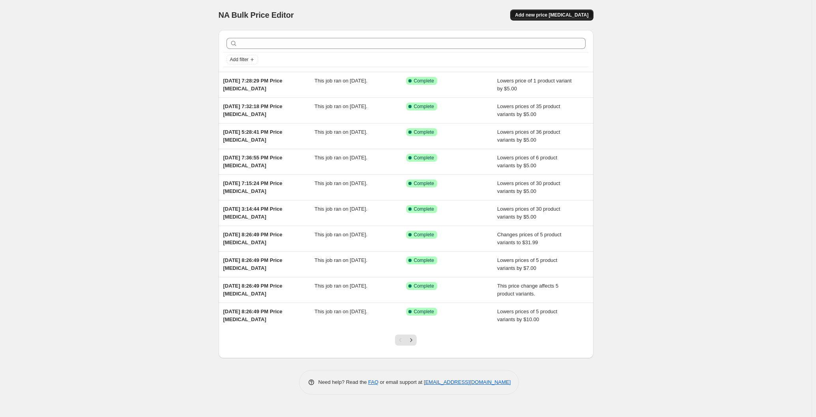
click at [551, 17] on span "Add new price change job" at bounding box center [551, 15] width 73 height 6
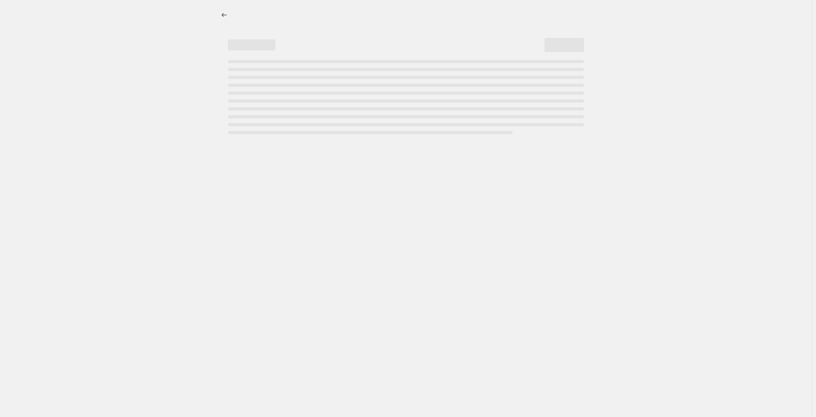
select select "percentage"
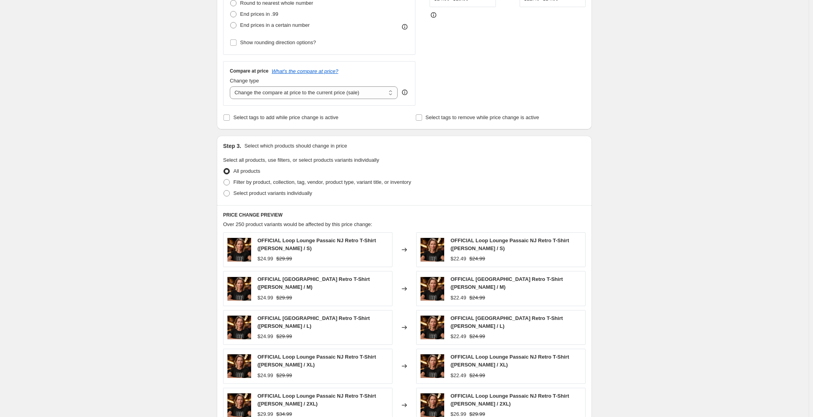
scroll to position [237, 0]
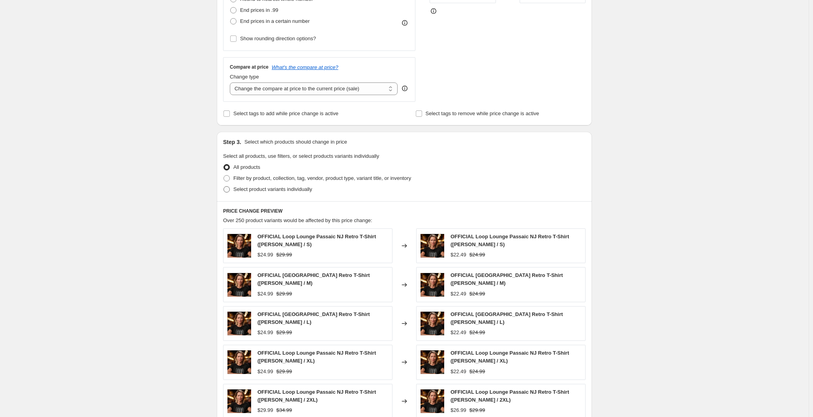
click at [230, 189] on span at bounding box center [226, 189] width 6 height 6
click at [224, 187] on input "Select product variants individually" at bounding box center [223, 186] width 0 height 0
radio input "true"
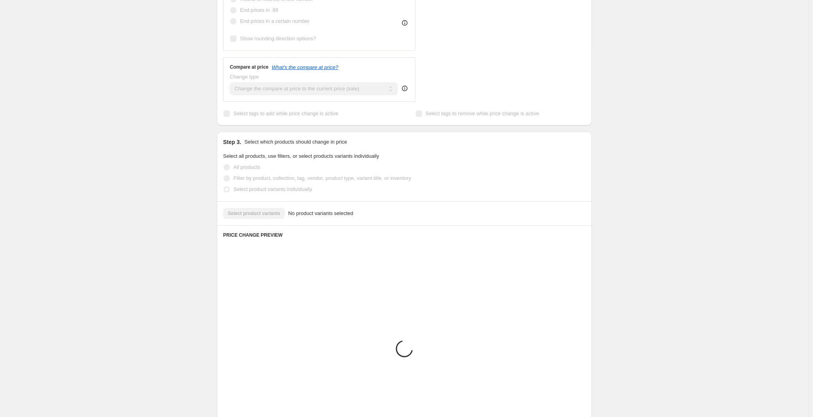
scroll to position [197, 0]
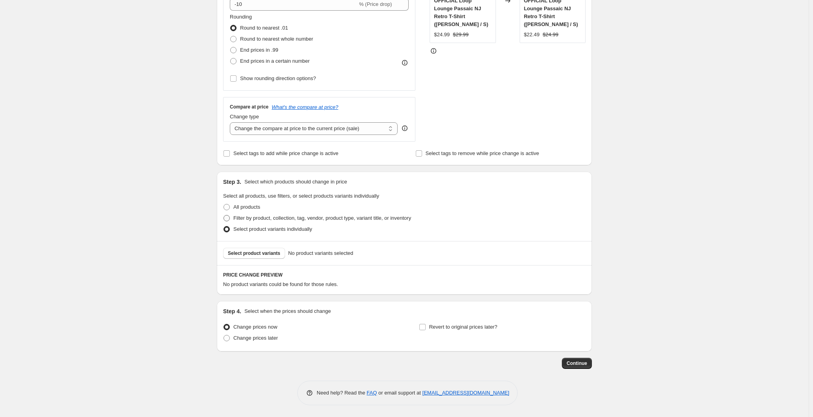
click at [229, 217] on span at bounding box center [226, 218] width 6 height 6
click at [224, 215] on input "Filter by product, collection, tag, vendor, product type, variant title, or inv…" at bounding box center [223, 215] width 0 height 0
radio input "true"
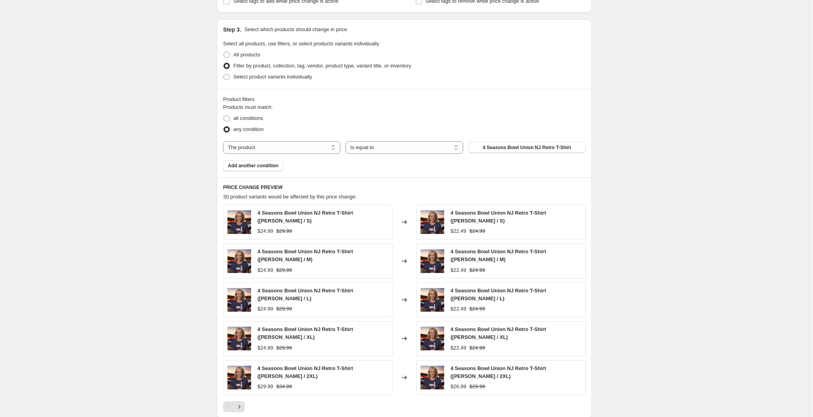
scroll to position [355, 0]
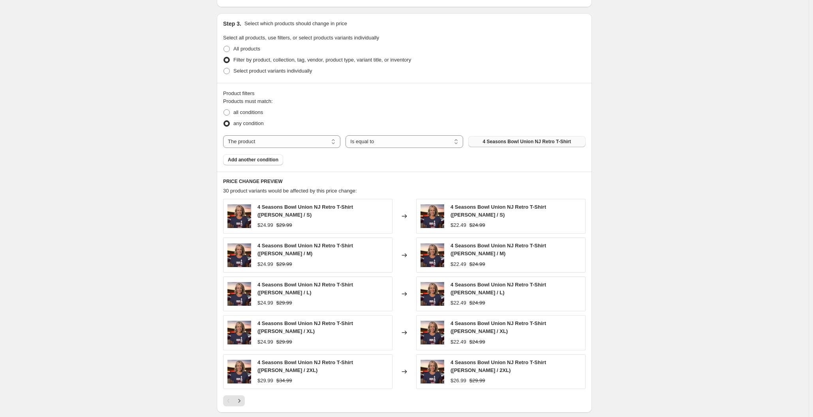
click at [501, 144] on span "4 Seasons Bowl Union NJ Retro T-Shirt" at bounding box center [527, 142] width 88 height 6
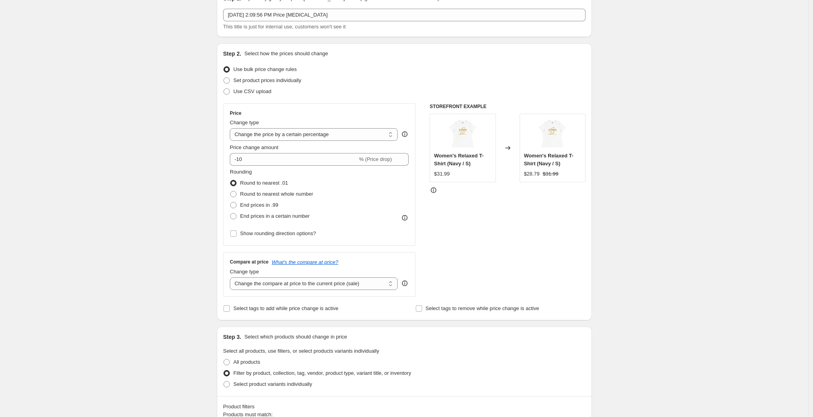
scroll to position [39, 0]
click at [279, 138] on select "Change the price to a certain amount Change the price by a certain amount Chang…" at bounding box center [314, 137] width 168 height 13
select select "to"
click at [231, 131] on select "Change the price to a certain amount Change the price by a certain amount Chang…" at bounding box center [314, 137] width 168 height 13
type input "80.00"
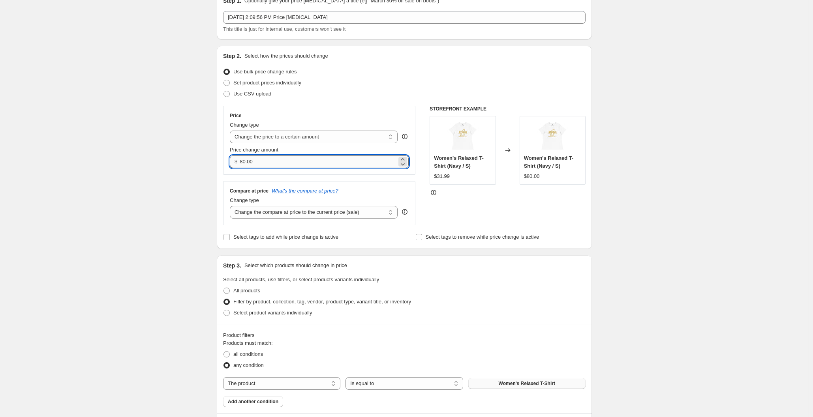
click at [266, 159] on input "80.00" at bounding box center [318, 161] width 157 height 13
click at [299, 140] on select "Change the price to a certain amount Change the price by a certain amount Chang…" at bounding box center [314, 137] width 168 height 13
select select "by"
click at [231, 131] on select "Change the price to a certain amount Change the price by a certain amount Chang…" at bounding box center [314, 137] width 168 height 13
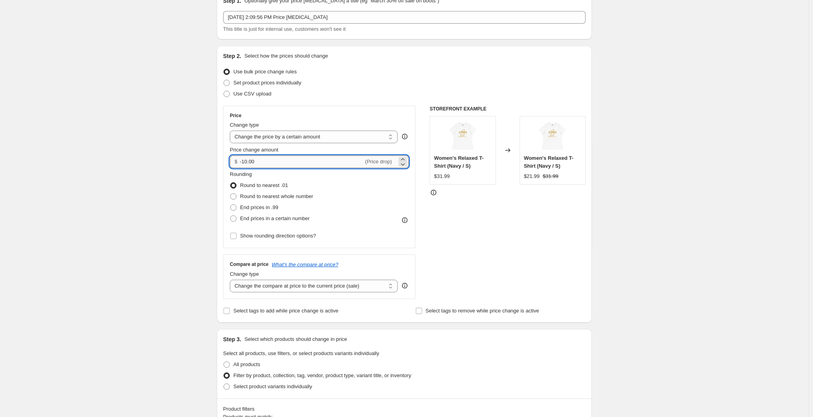
drag, startPoint x: 263, startPoint y: 161, endPoint x: 244, endPoint y: 161, distance: 18.9
click at [244, 161] on input "-10.00" at bounding box center [302, 161] width 124 height 13
type input "-5.00"
click at [338, 201] on div "Rounding Round to nearest .01 Round to nearest whole number End prices in .99 E…" at bounding box center [319, 197] width 179 height 54
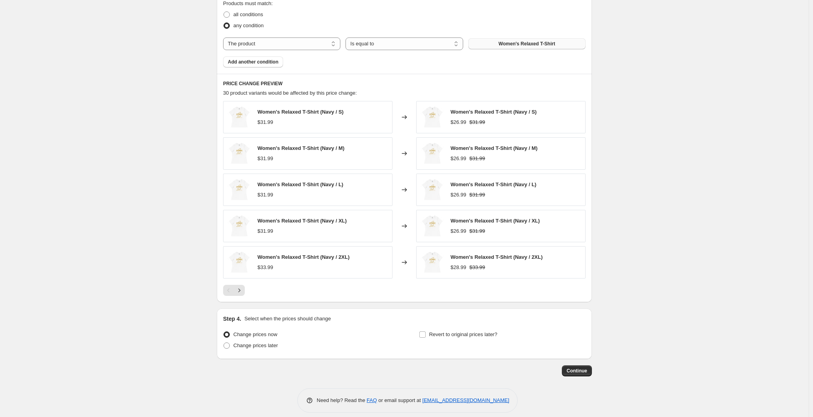
scroll to position [460, 0]
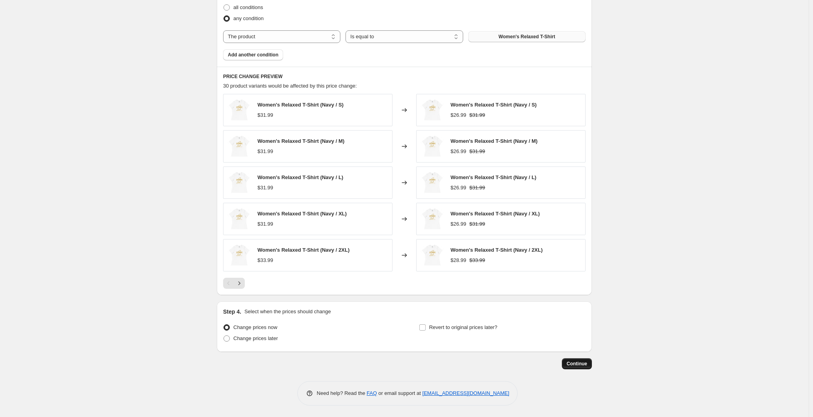
click at [587, 365] on span "Continue" at bounding box center [576, 364] width 21 height 6
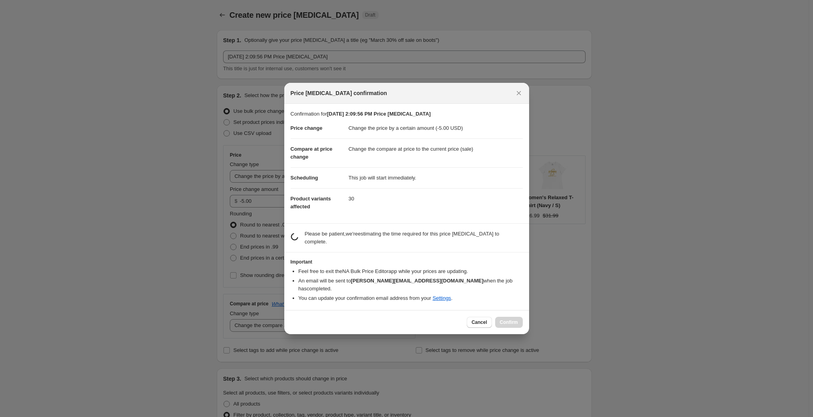
scroll to position [0, 0]
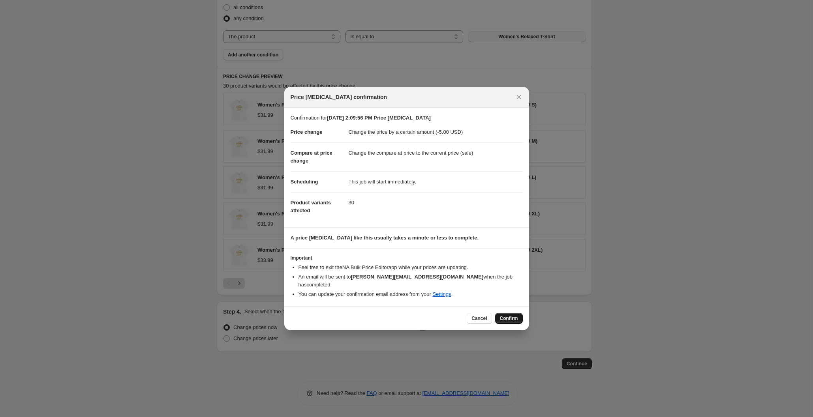
click at [511, 315] on span "Confirm" at bounding box center [509, 318] width 18 height 6
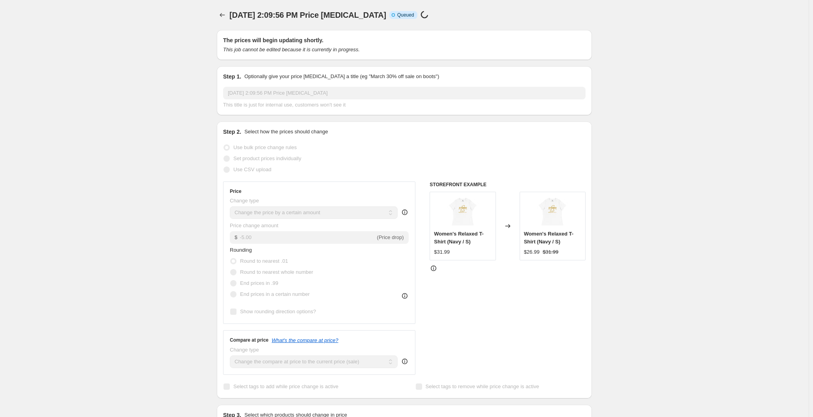
select select "by"
